Goal: Task Accomplishment & Management: Use online tool/utility

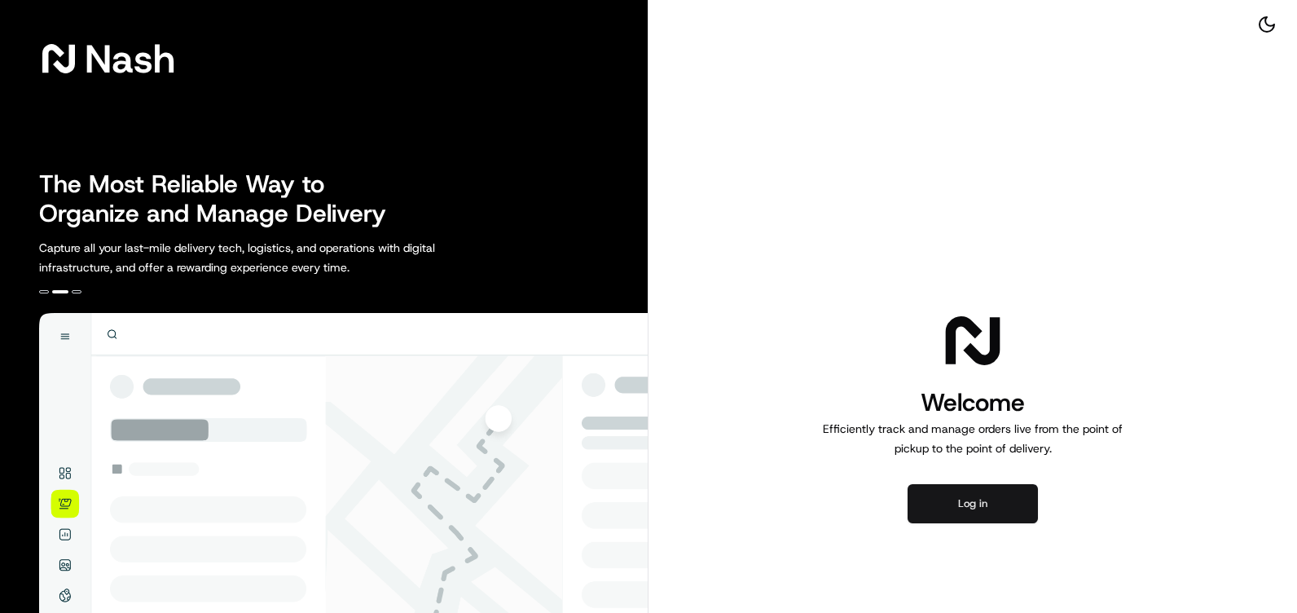
click at [994, 514] on button "Log in" at bounding box center [973, 503] width 130 height 39
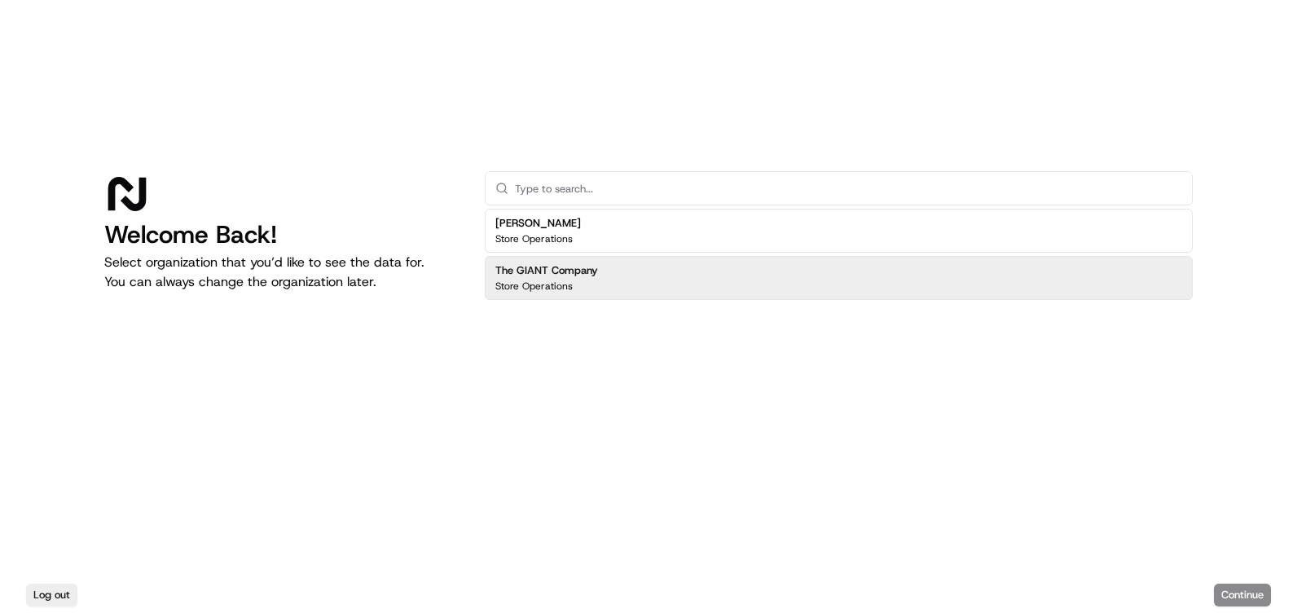
click at [595, 279] on div "The GIANT Company Store Operations" at bounding box center [546, 277] width 103 height 29
click at [1240, 592] on button "Continue" at bounding box center [1242, 594] width 57 height 23
